Goal: Task Accomplishment & Management: Manage account settings

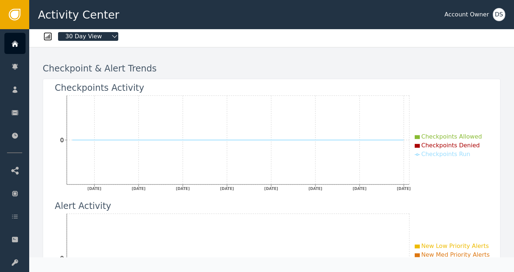
scroll to position [36, 0]
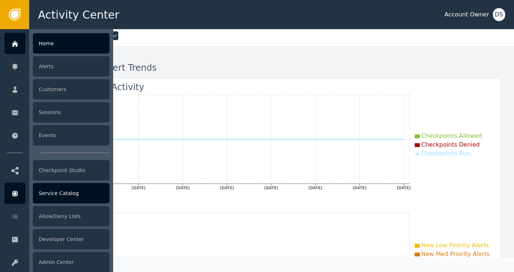
click at [56, 192] on div "Service Catalog" at bounding box center [71, 193] width 77 height 20
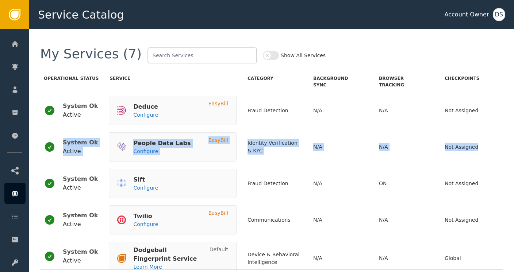
drag, startPoint x: 503, startPoint y: 111, endPoint x: 507, endPoint y: 139, distance: 28.4
click at [507, 139] on div "My Services (7) Show All Services Operational Status Service Category Backgroun…" at bounding box center [271, 150] width 485 height 243
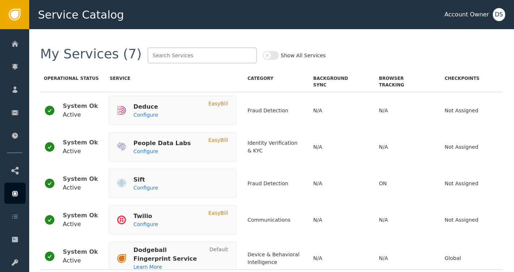
drag, startPoint x: 507, startPoint y: 139, endPoint x: 485, endPoint y: 53, distance: 89.0
click at [485, 53] on div "My Services (7) Show All Services" at bounding box center [271, 55] width 463 height 16
click at [263, 57] on button "Show All Services" at bounding box center [271, 55] width 16 height 9
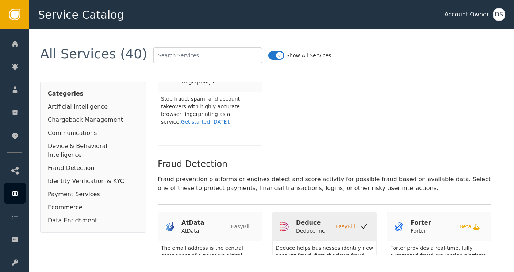
scroll to position [511, 0]
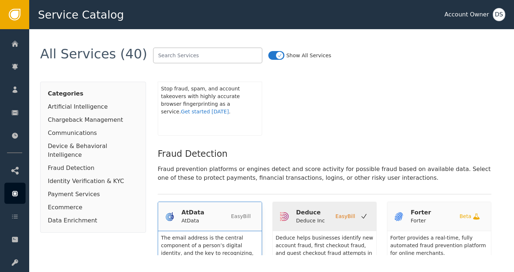
click at [199, 208] on div "AtData" at bounding box center [192, 212] width 23 height 9
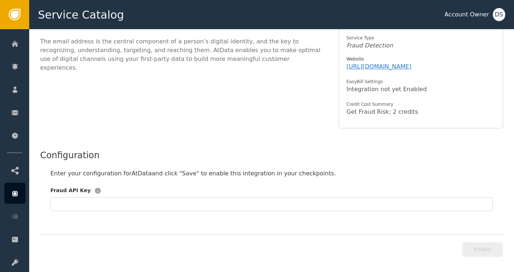
scroll to position [86, 0]
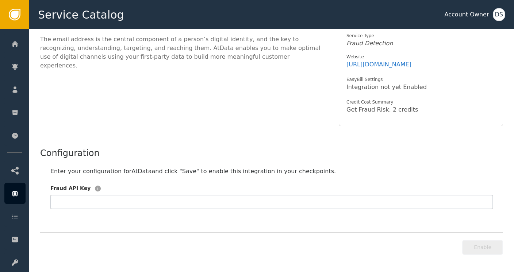
click at [142, 203] on input "text" at bounding box center [271, 202] width 442 height 14
click at [234, 165] on div "Enter your configuration for AtData and click "Save" to enable this integration…" at bounding box center [271, 188] width 463 height 57
click at [483, 247] on button "Enable" at bounding box center [482, 247] width 41 height 15
type input "**"
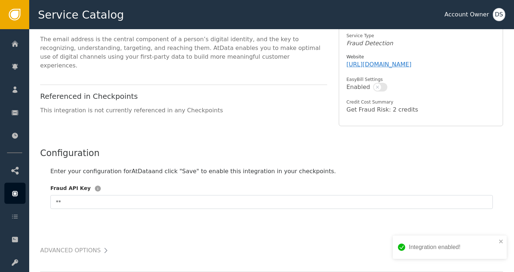
click at [380, 87] on button "button" at bounding box center [380, 87] width 14 height 9
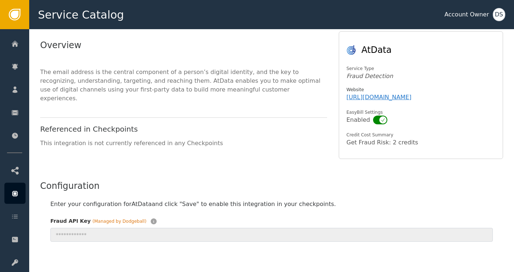
scroll to position [54, 0]
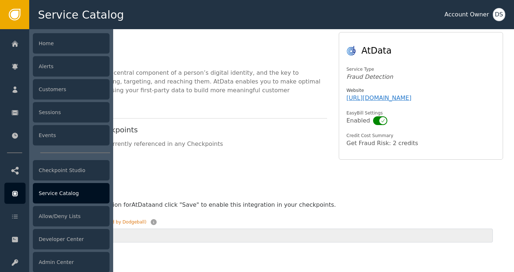
click at [54, 196] on div "Service Catalog" at bounding box center [71, 193] width 77 height 20
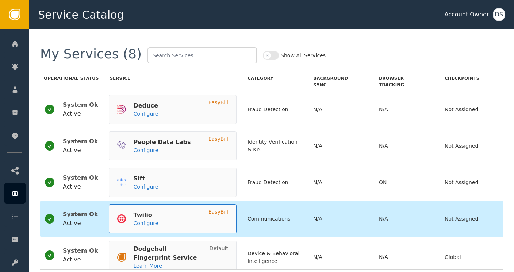
scroll to position [36, 0]
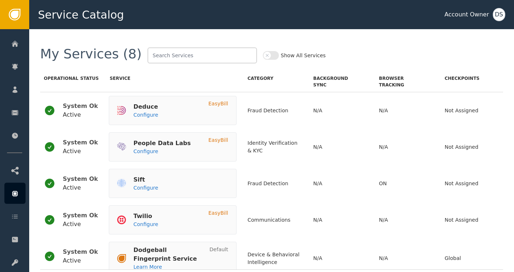
click at [263, 51] on button "Show All Services" at bounding box center [271, 55] width 16 height 9
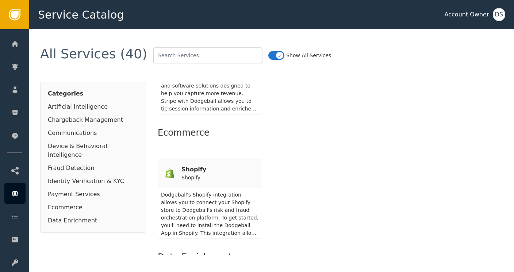
scroll to position [1825, 0]
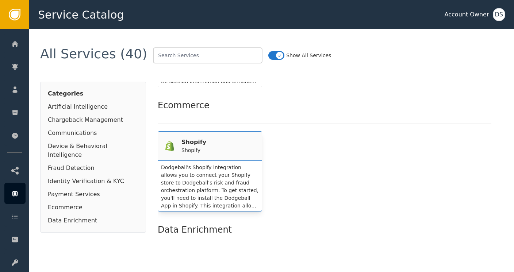
click at [190, 138] on div "Shopify" at bounding box center [193, 142] width 25 height 9
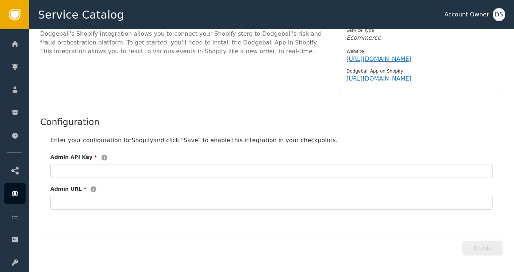
scroll to position [92, 0]
click at [104, 170] on input "text" at bounding box center [271, 171] width 442 height 14
type input "Fill In"
click at [85, 202] on input "text" at bounding box center [271, 203] width 442 height 14
type input "Fill In"
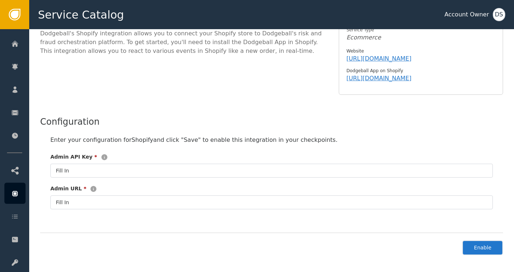
click at [489, 247] on button "Enable" at bounding box center [482, 248] width 41 height 15
type input "***l In"
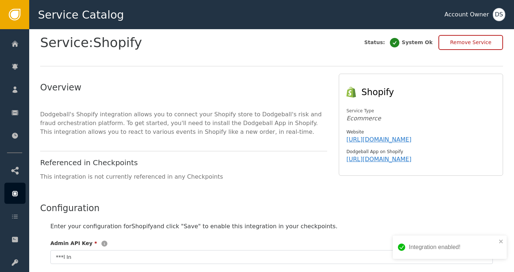
scroll to position [0, 0]
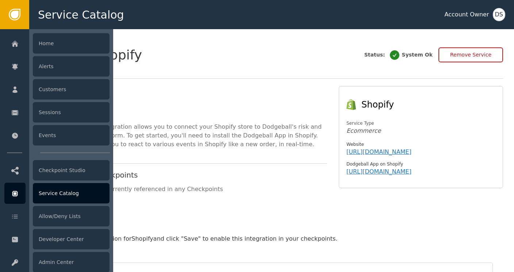
click at [65, 192] on div "Service Catalog" at bounding box center [71, 193] width 77 height 20
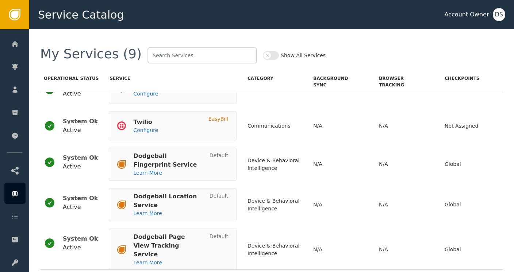
scroll to position [58, 0]
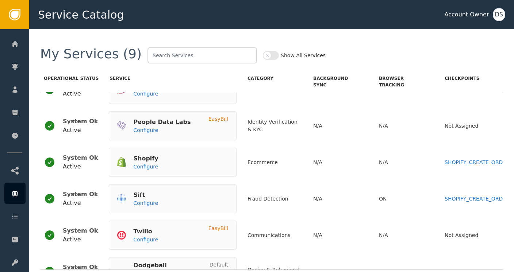
click at [263, 58] on button "Show All Services" at bounding box center [271, 55] width 16 height 9
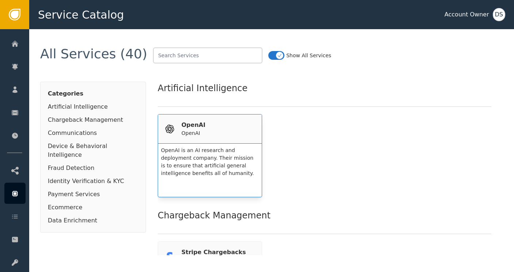
click at [192, 133] on div "OpenAI" at bounding box center [193, 134] width 24 height 8
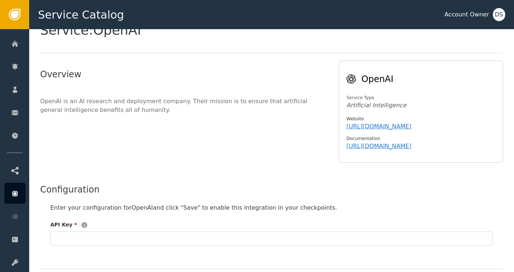
scroll to position [60, 0]
